Goal: Answer question/provide support: Share knowledge or assist other users

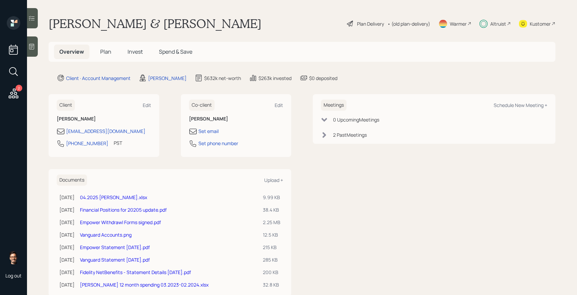
click at [133, 49] on span "Invest" at bounding box center [134, 51] width 15 height 7
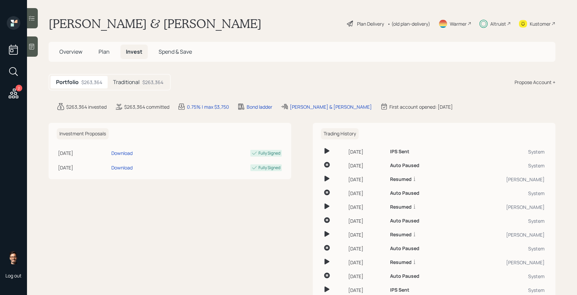
click at [34, 18] on icon at bounding box center [32, 18] width 6 height 5
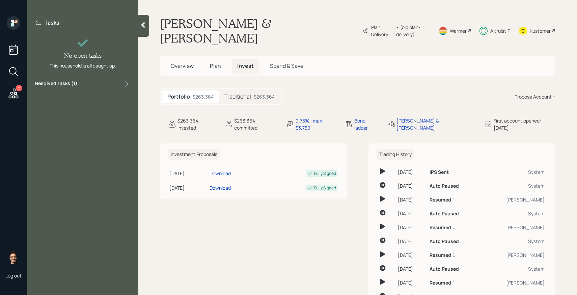
click at [63, 84] on label "Resolved Tasks ( 1 )" at bounding box center [56, 84] width 42 height 8
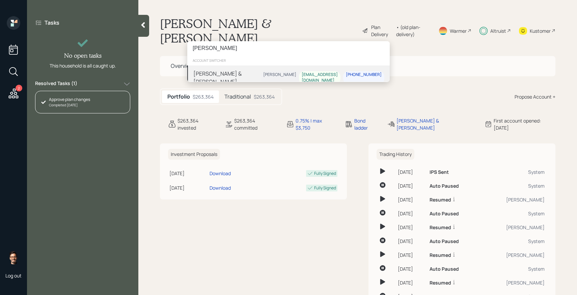
type input "[PERSON_NAME]"
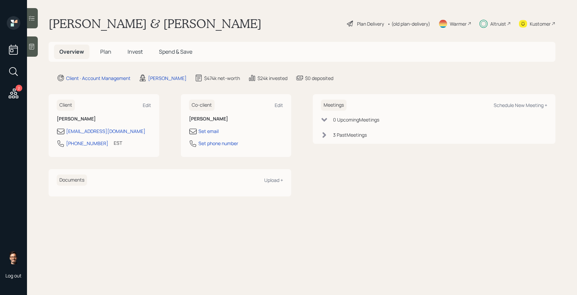
click at [35, 22] on div at bounding box center [32, 18] width 11 height 20
